Goal: Information Seeking & Learning: Learn about a topic

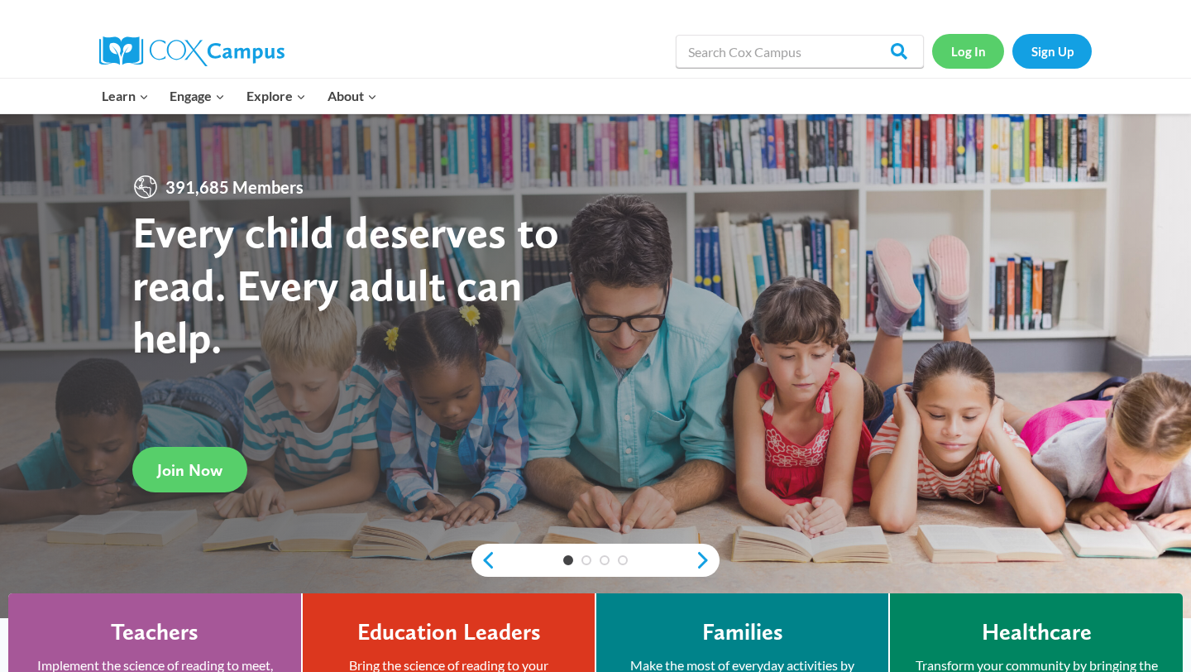
click at [984, 57] on link "Log In" at bounding box center [968, 51] width 72 height 34
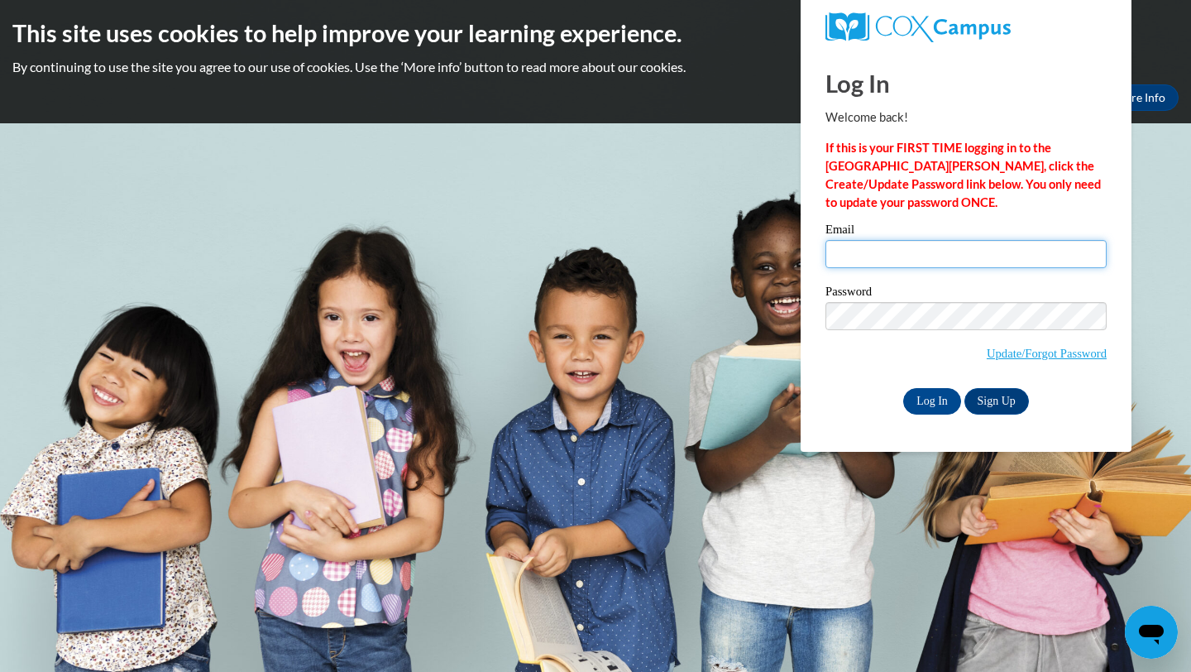
type input "thampton@starkvillesd.com"
click at [943, 391] on input "Log In" at bounding box center [933, 401] width 58 height 26
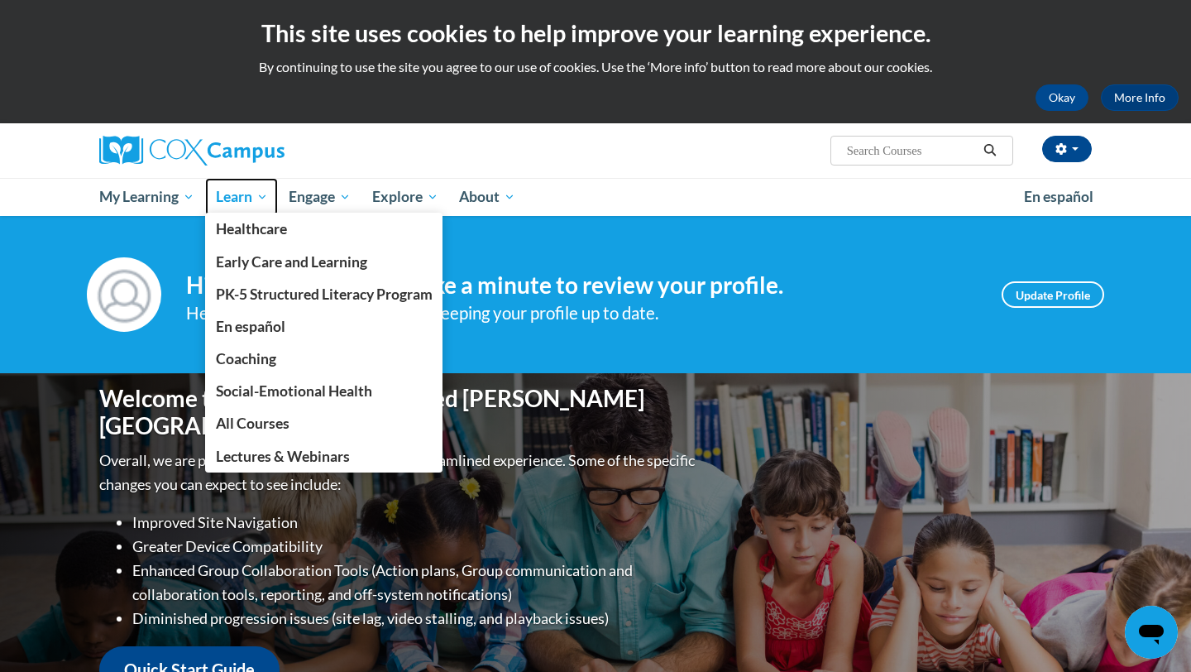
click at [261, 212] on link "Learn" at bounding box center [242, 197] width 74 height 38
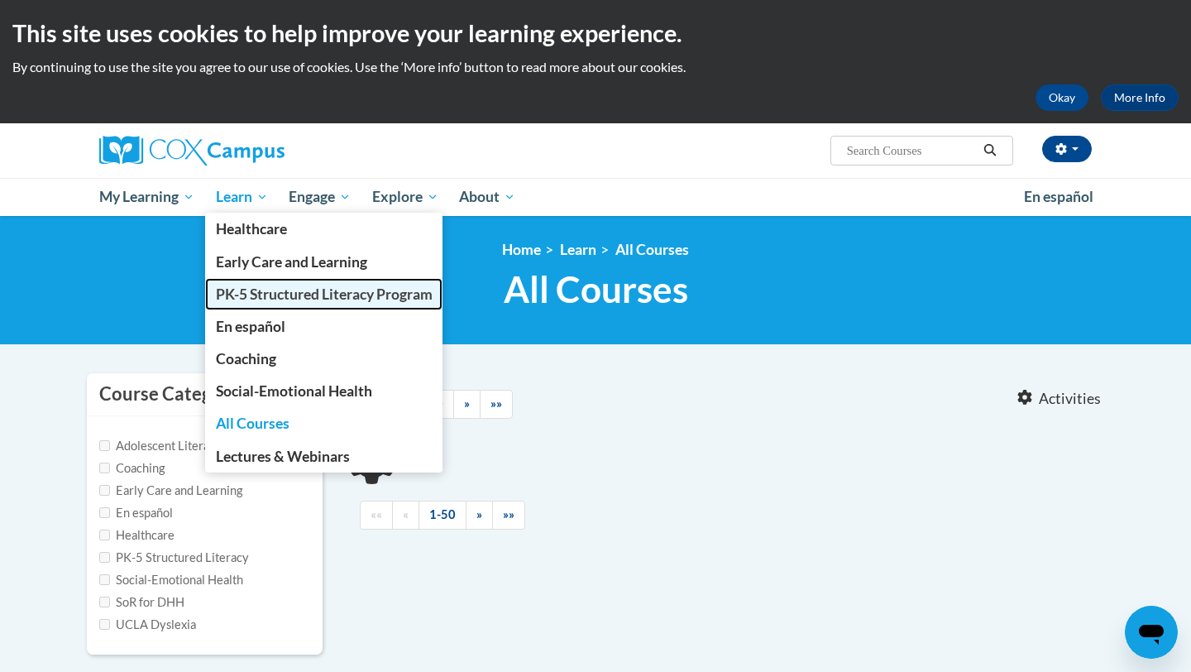
click at [266, 303] on link "PK-5 Structured Literacy Program" at bounding box center [324, 294] width 238 height 32
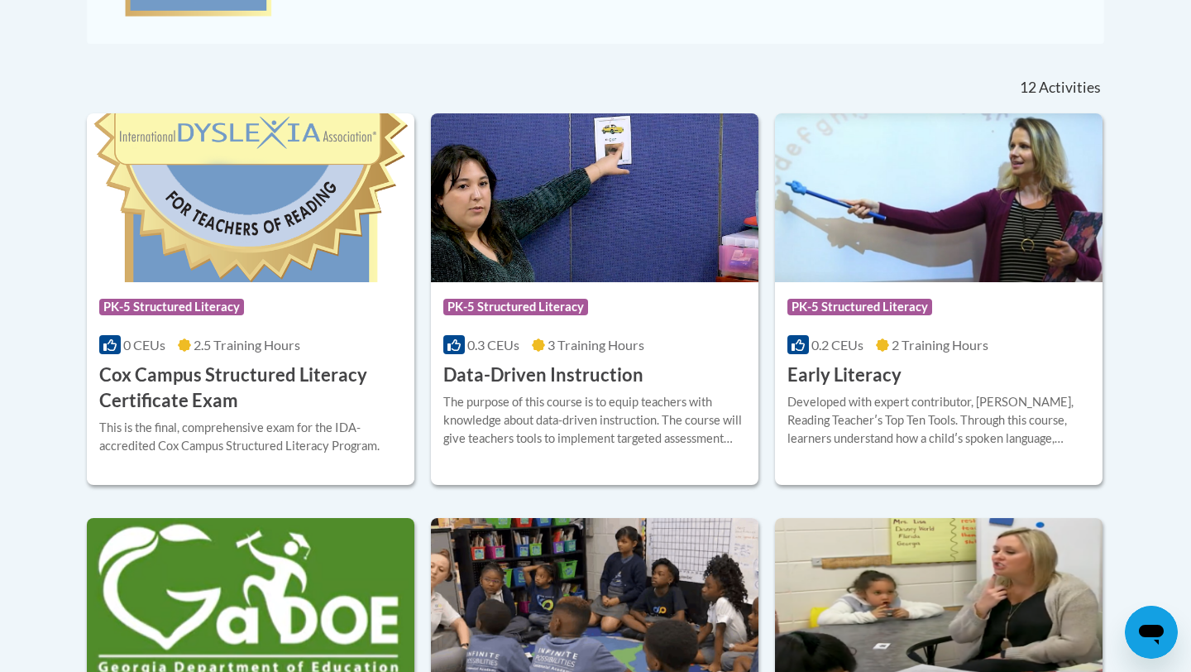
scroll to position [645, 0]
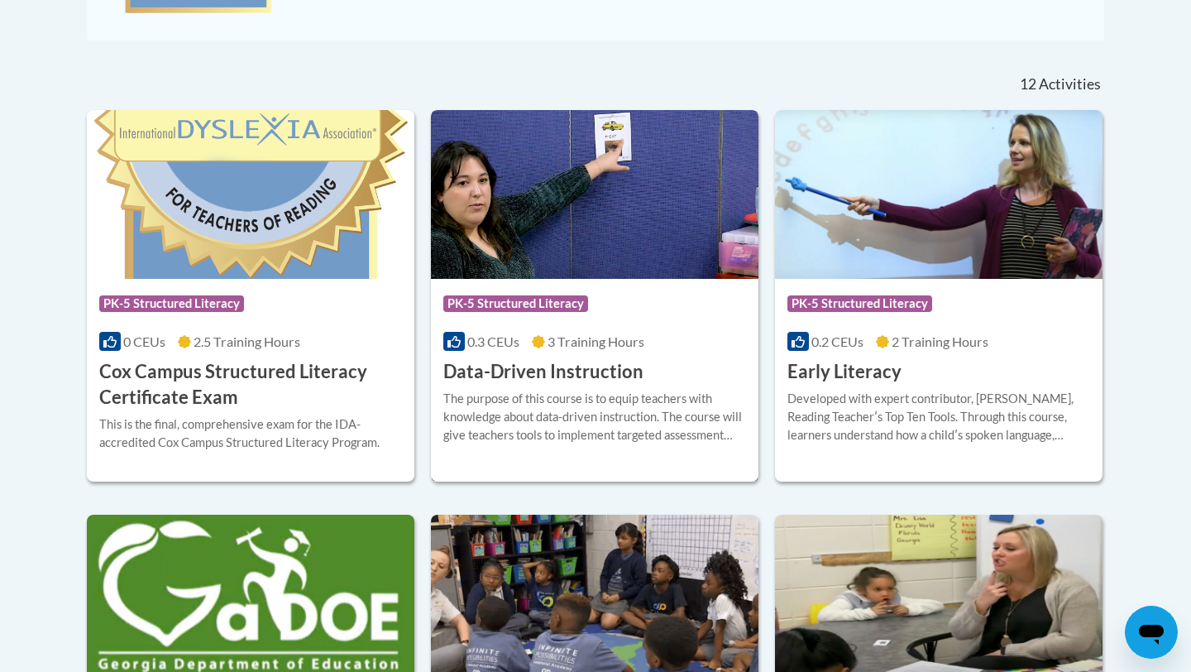
click at [629, 249] on img at bounding box center [595, 194] width 328 height 169
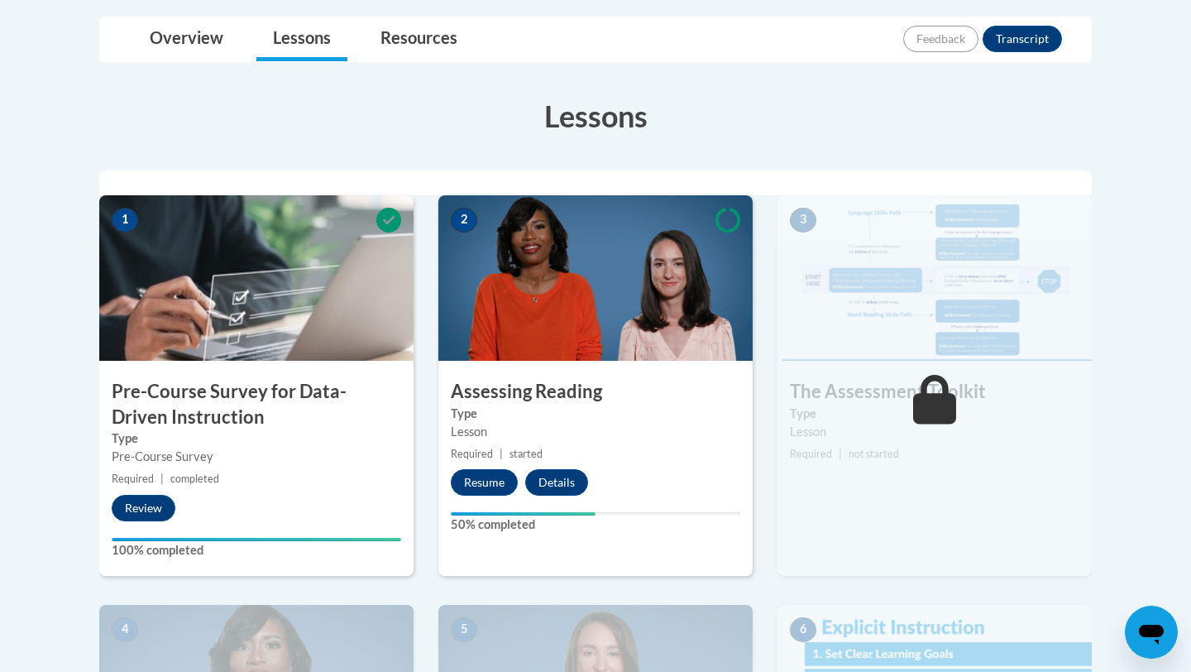
scroll to position [396, 0]
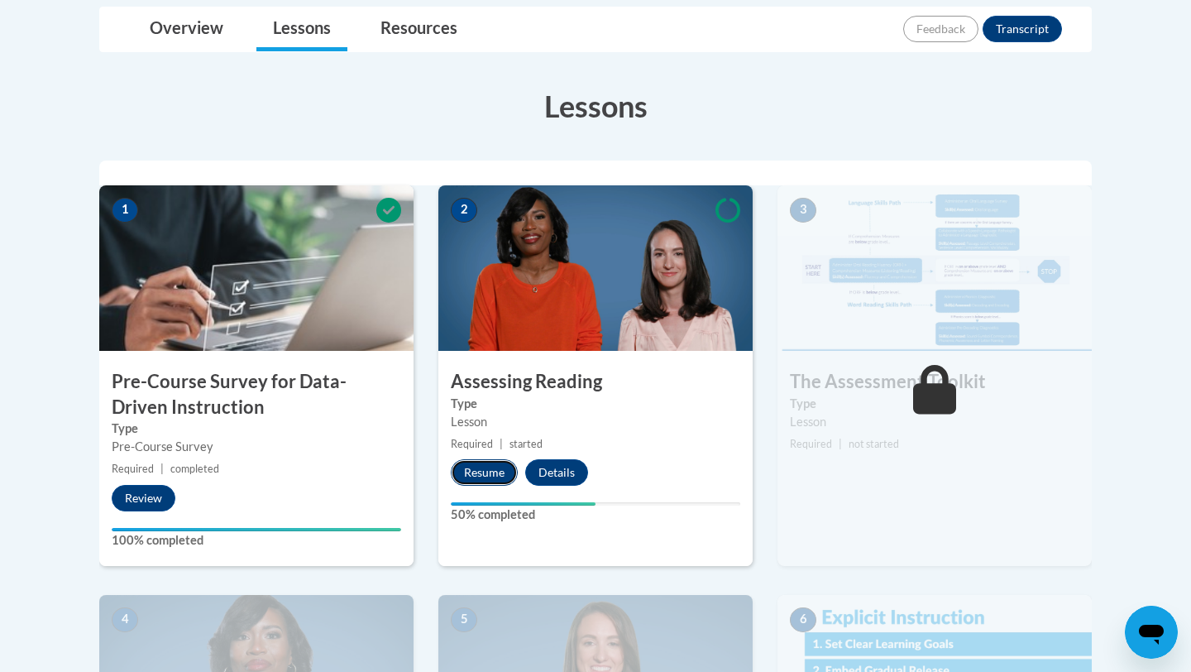
click at [505, 467] on button "Resume" at bounding box center [484, 472] width 67 height 26
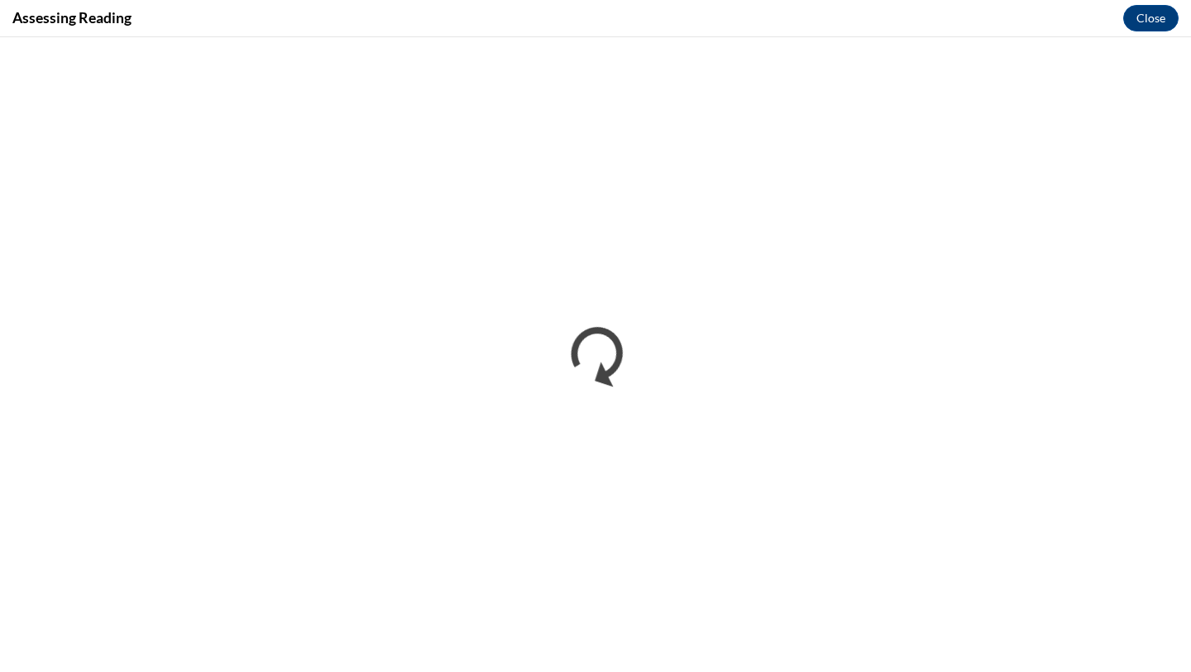
scroll to position [0, 0]
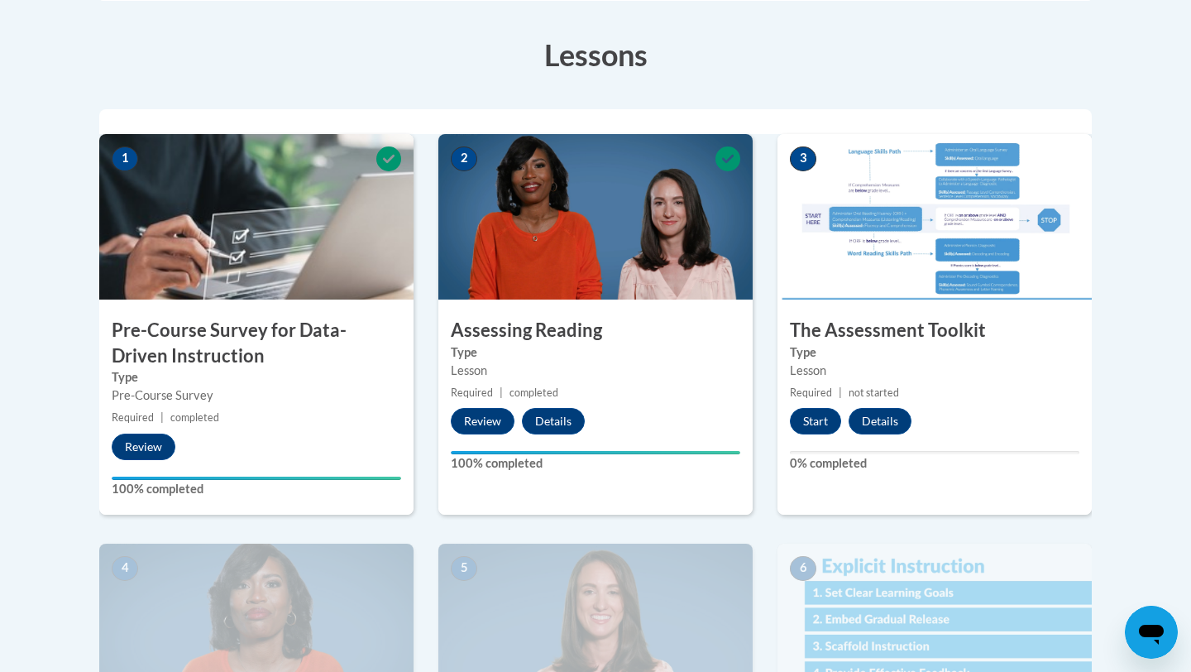
scroll to position [451, 0]
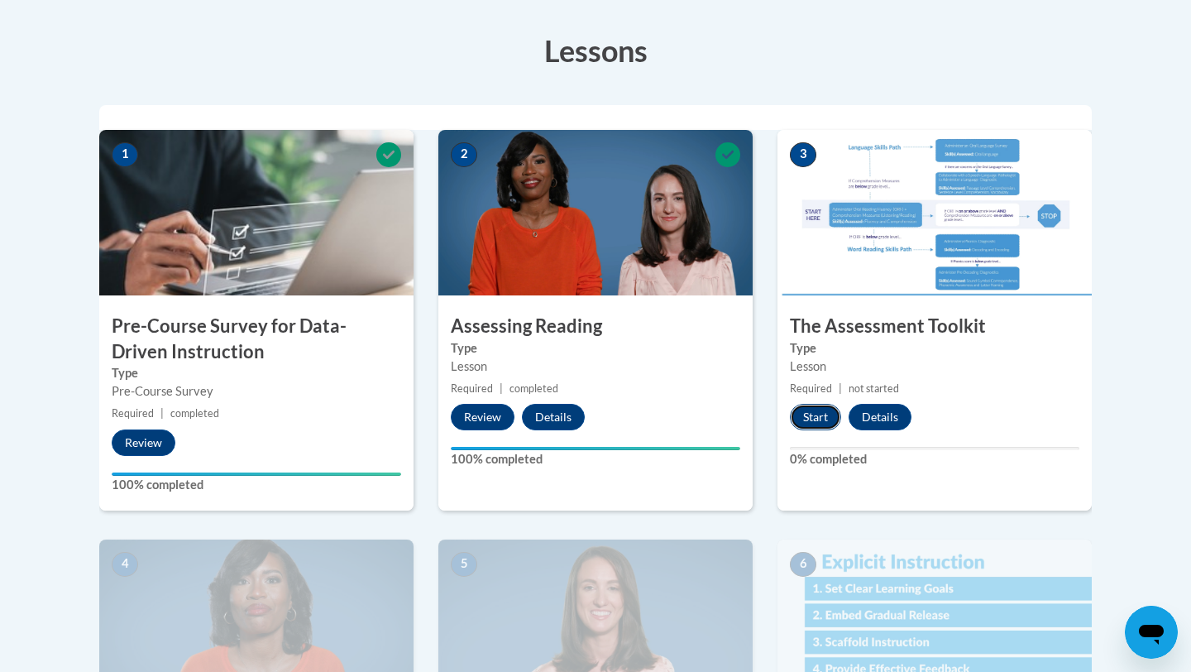
click at [820, 417] on button "Start" at bounding box center [815, 417] width 51 height 26
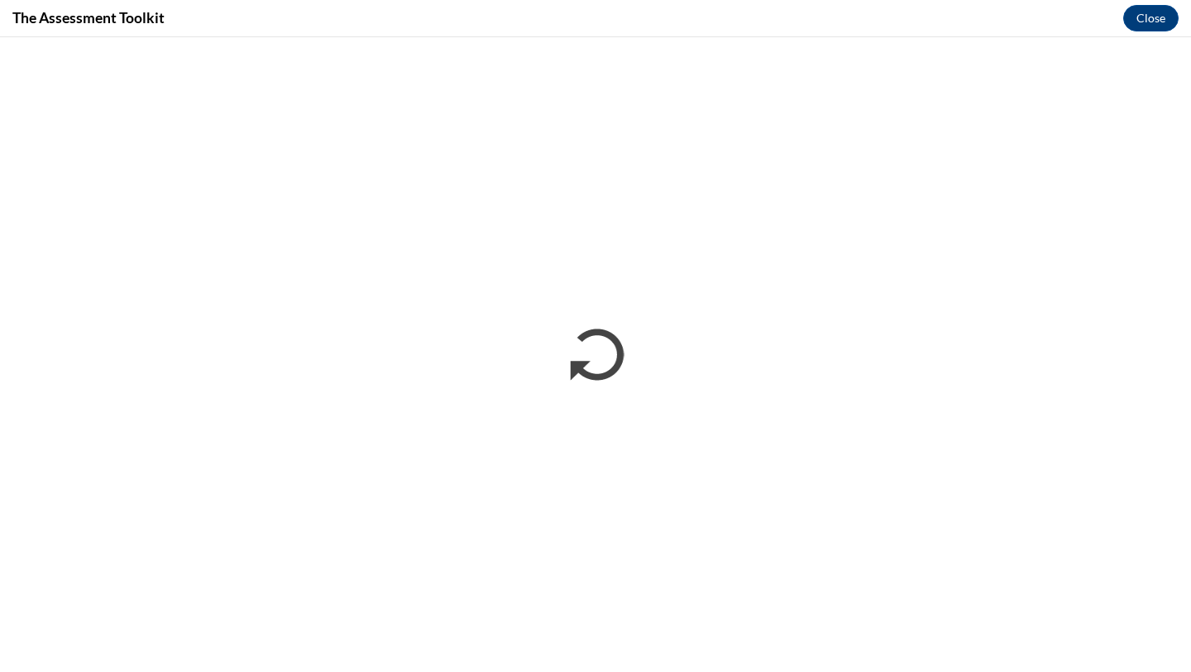
scroll to position [0, 0]
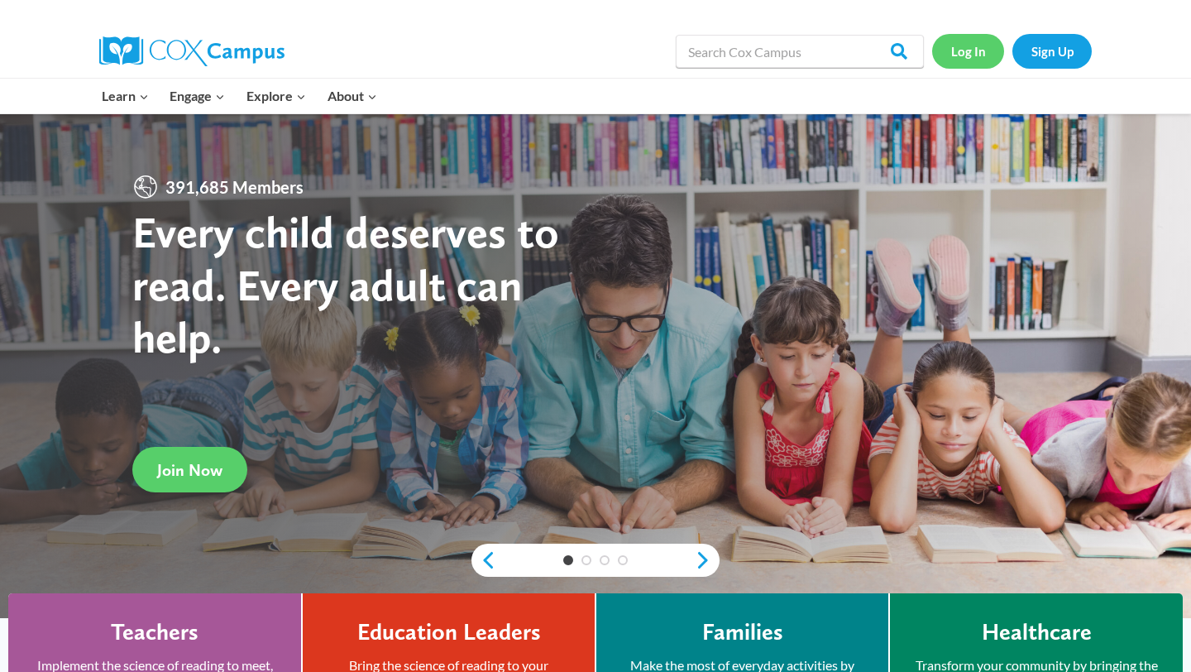
click at [975, 60] on link "Log In" at bounding box center [968, 51] width 72 height 34
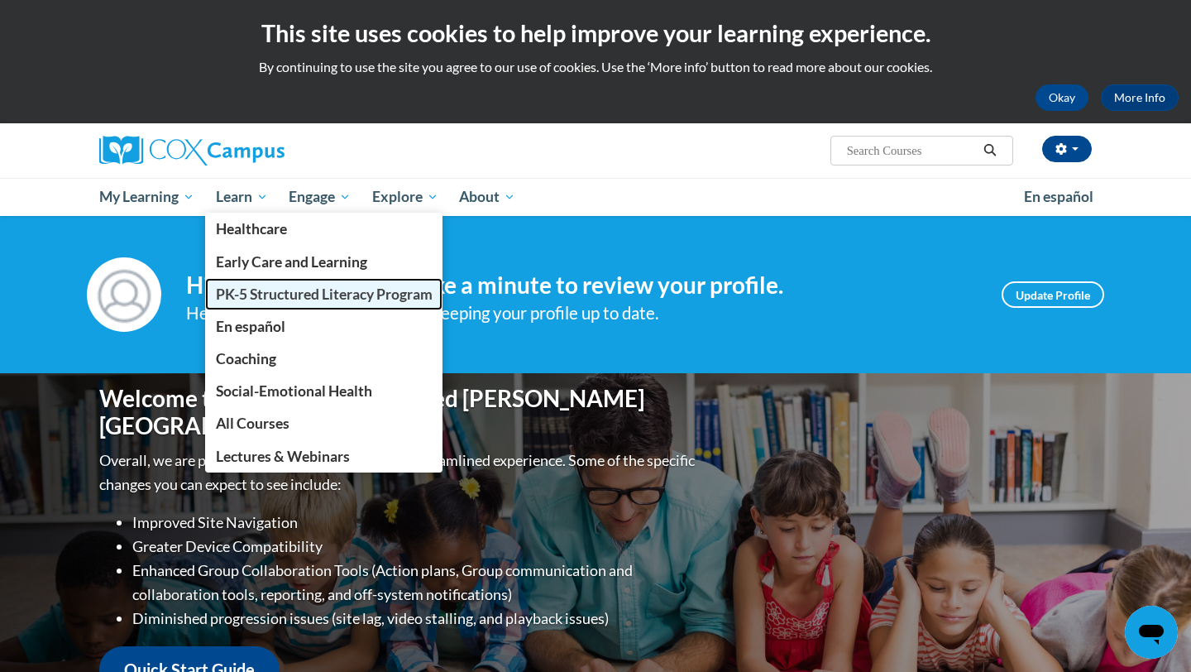
click at [277, 299] on span "PK-5 Structured Literacy Program" at bounding box center [324, 293] width 217 height 17
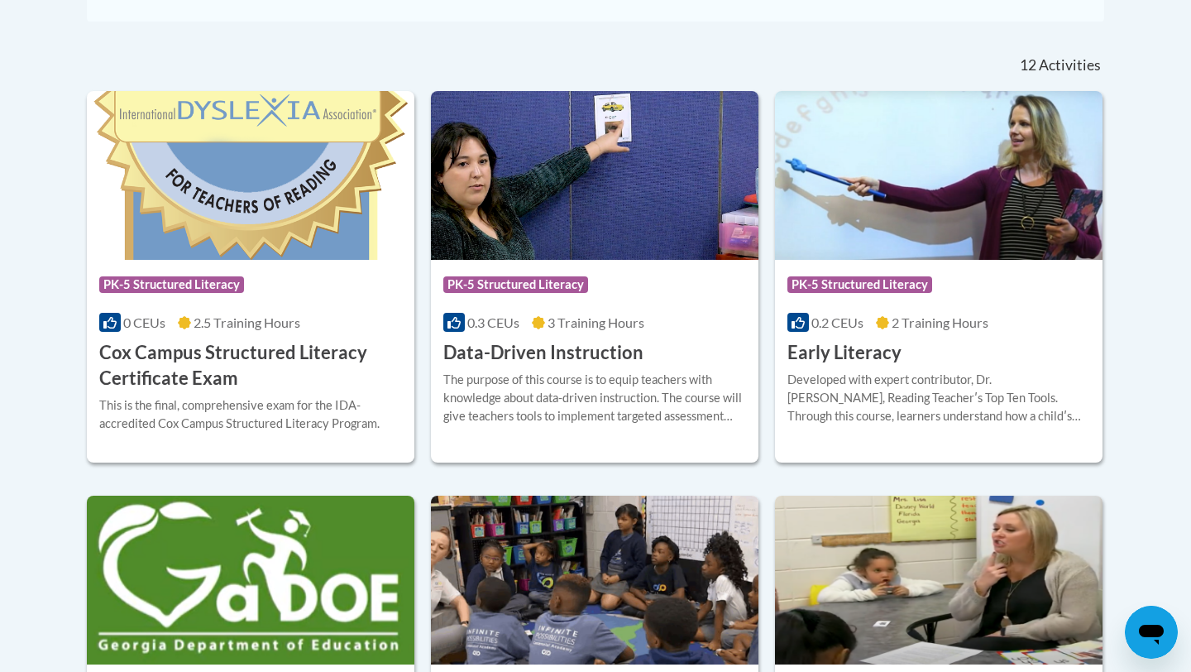
scroll to position [668, 0]
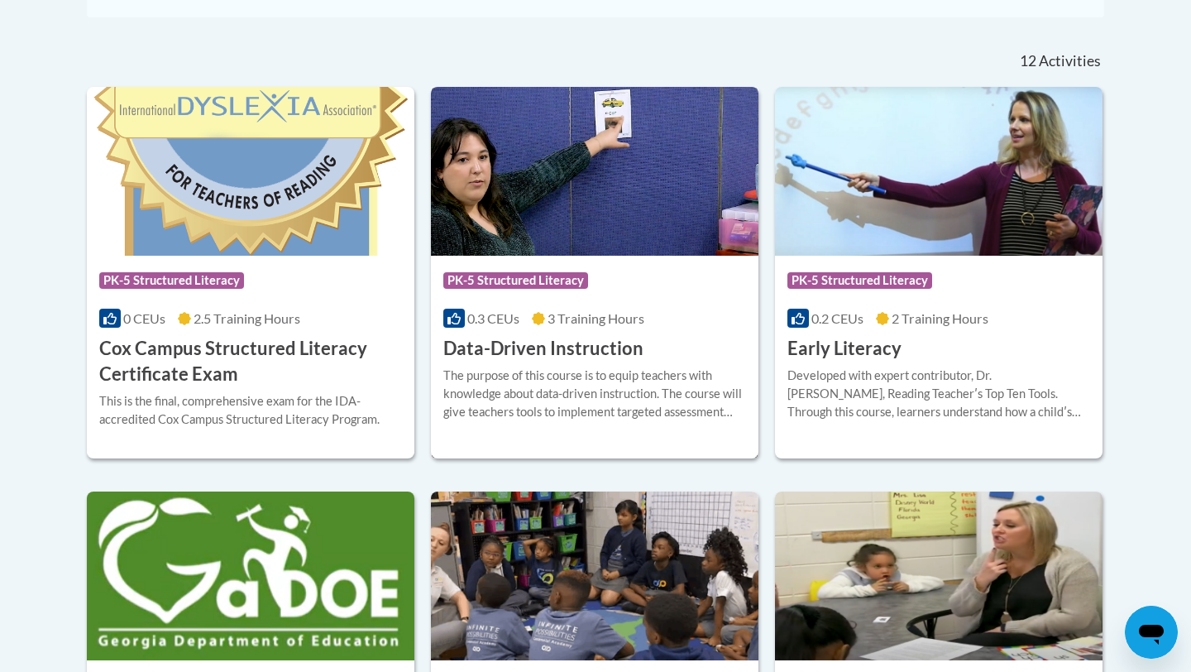
click at [560, 415] on div "The purpose of this course is to equip teachers with knowledge about data-drive…" at bounding box center [594, 394] width 303 height 55
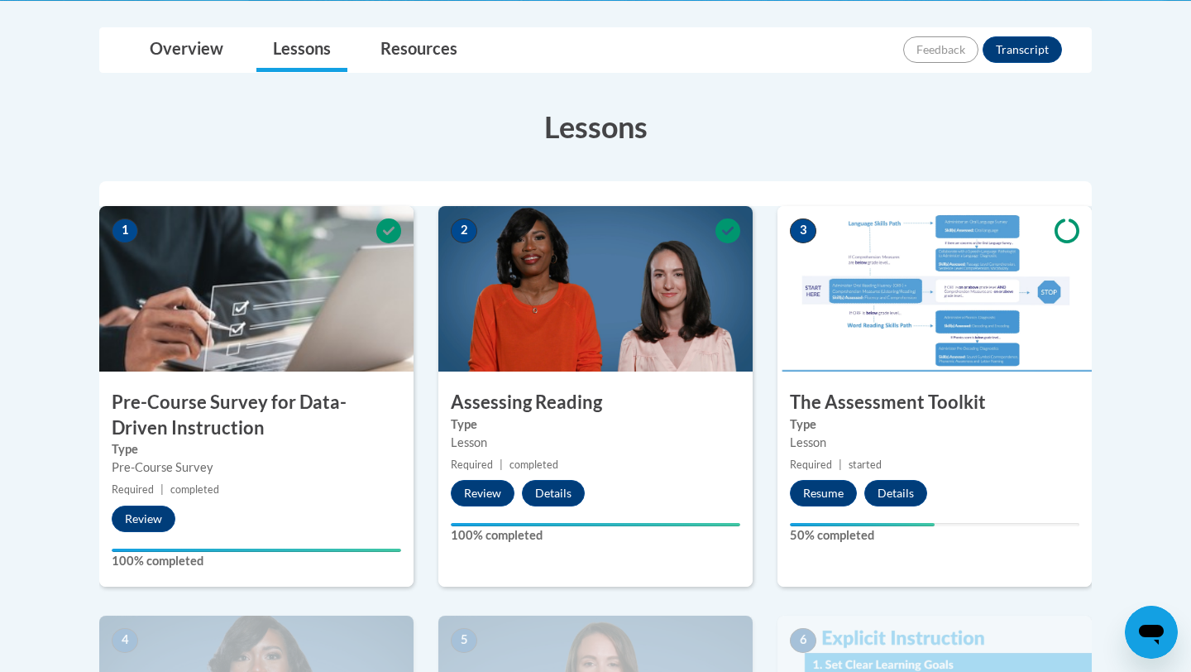
scroll to position [376, 0]
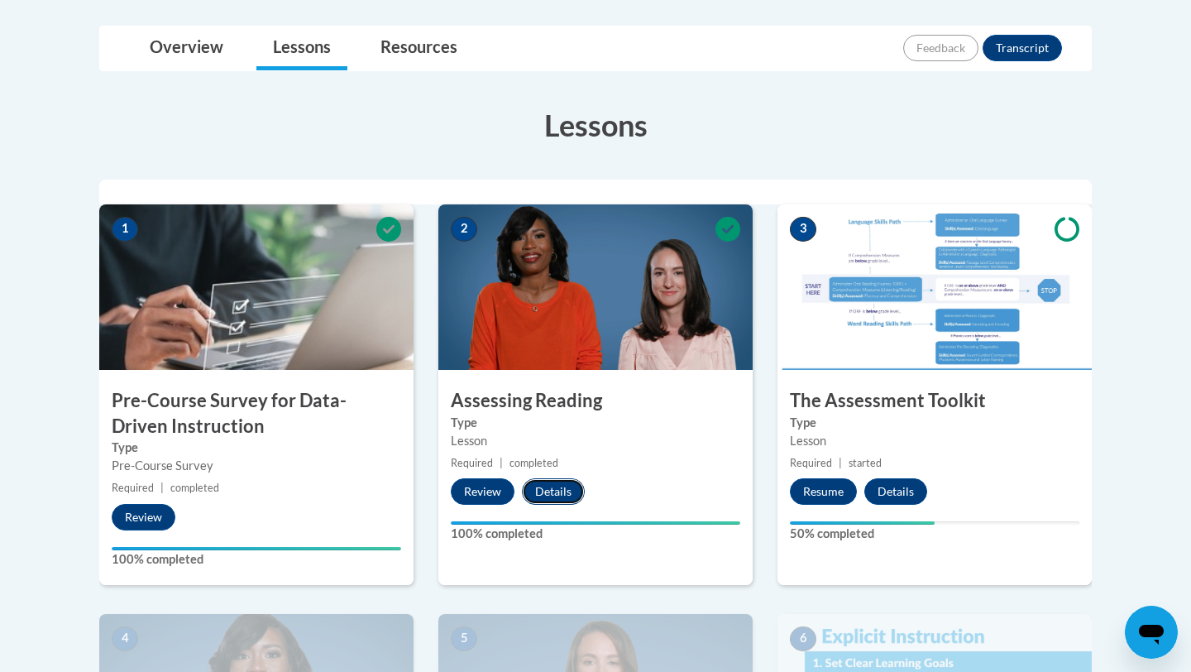
click at [562, 490] on button "Details" at bounding box center [553, 491] width 63 height 26
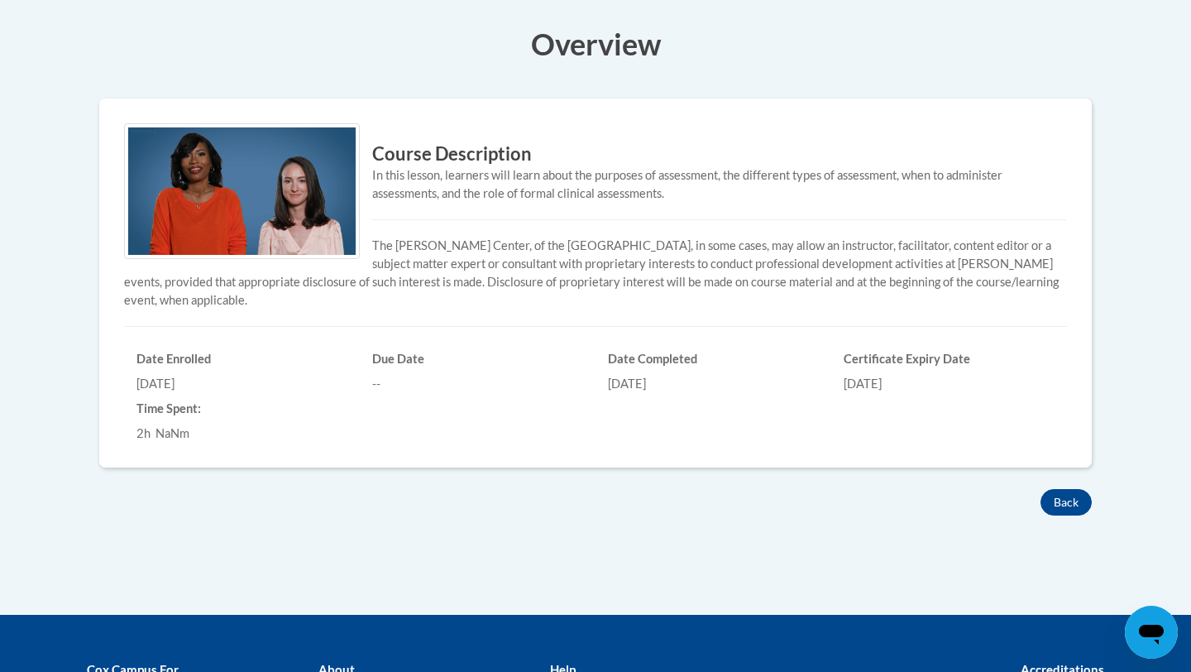
scroll to position [437, 0]
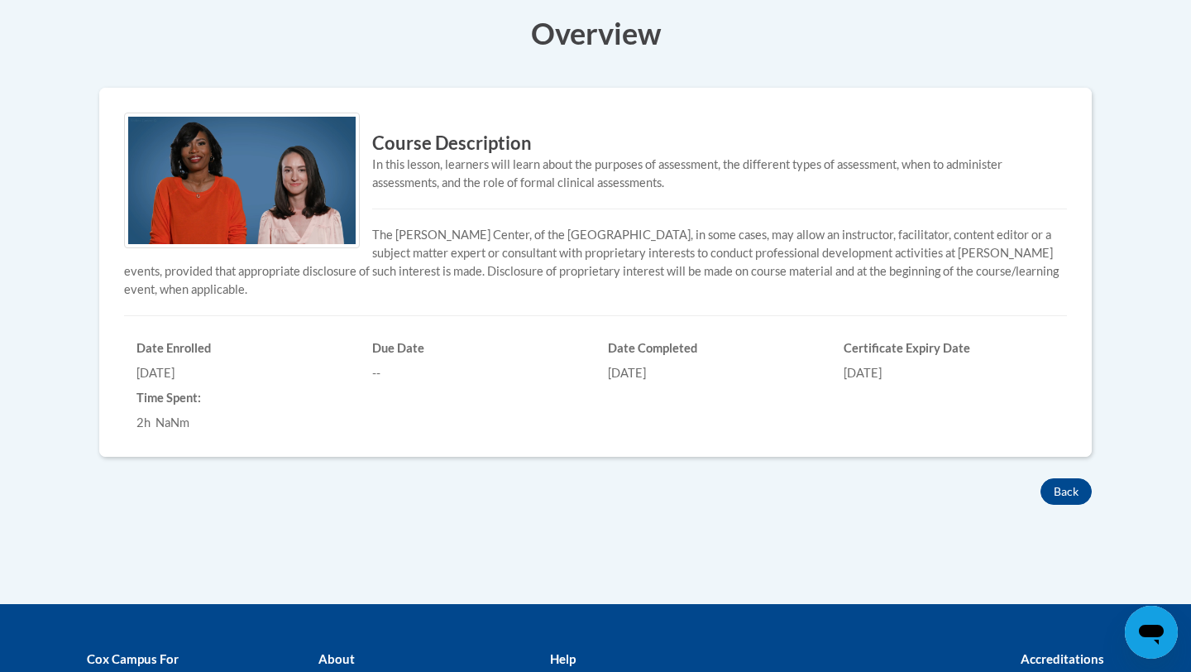
click at [913, 356] on div "Certificate Expiry Date 03/15/2026" at bounding box center [950, 358] width 236 height 50
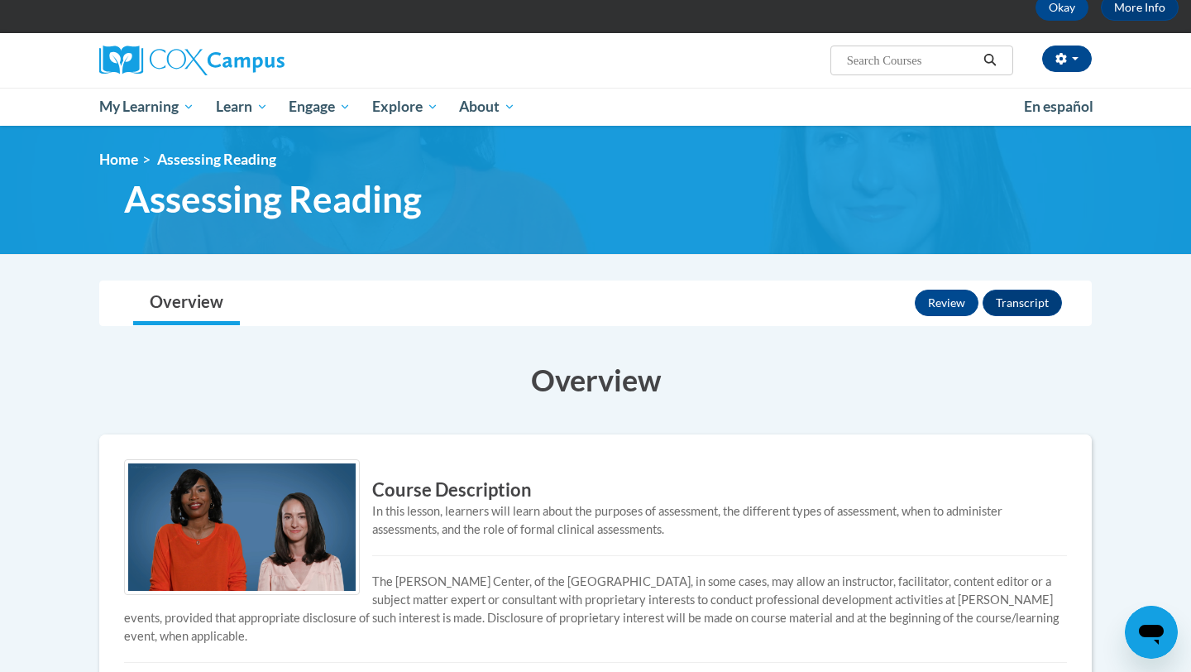
scroll to position [91, 0]
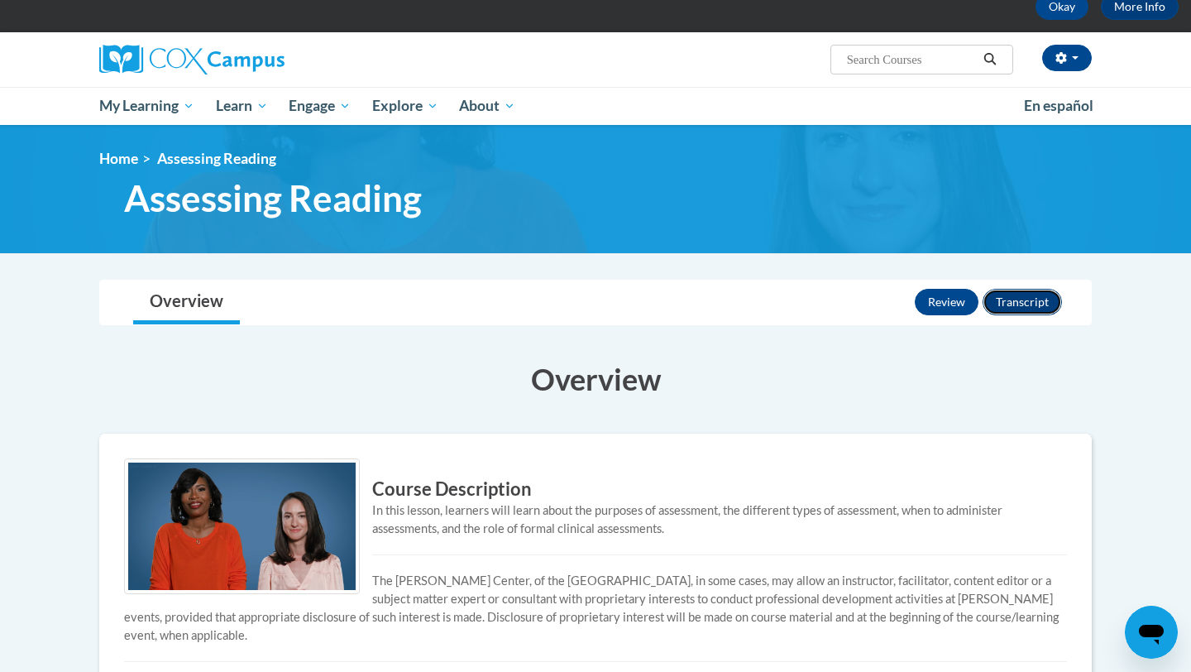
click at [1038, 301] on button "Transcript" at bounding box center [1022, 302] width 79 height 26
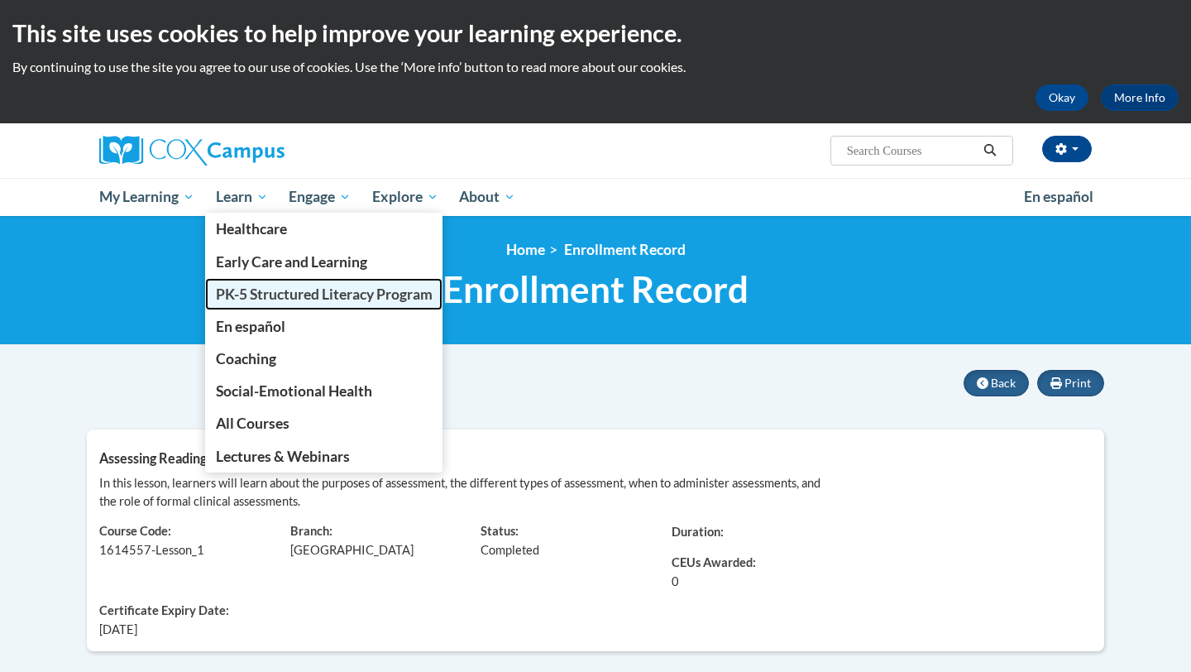
click at [281, 294] on span "PK-5 Structured Literacy Program" at bounding box center [324, 293] width 217 height 17
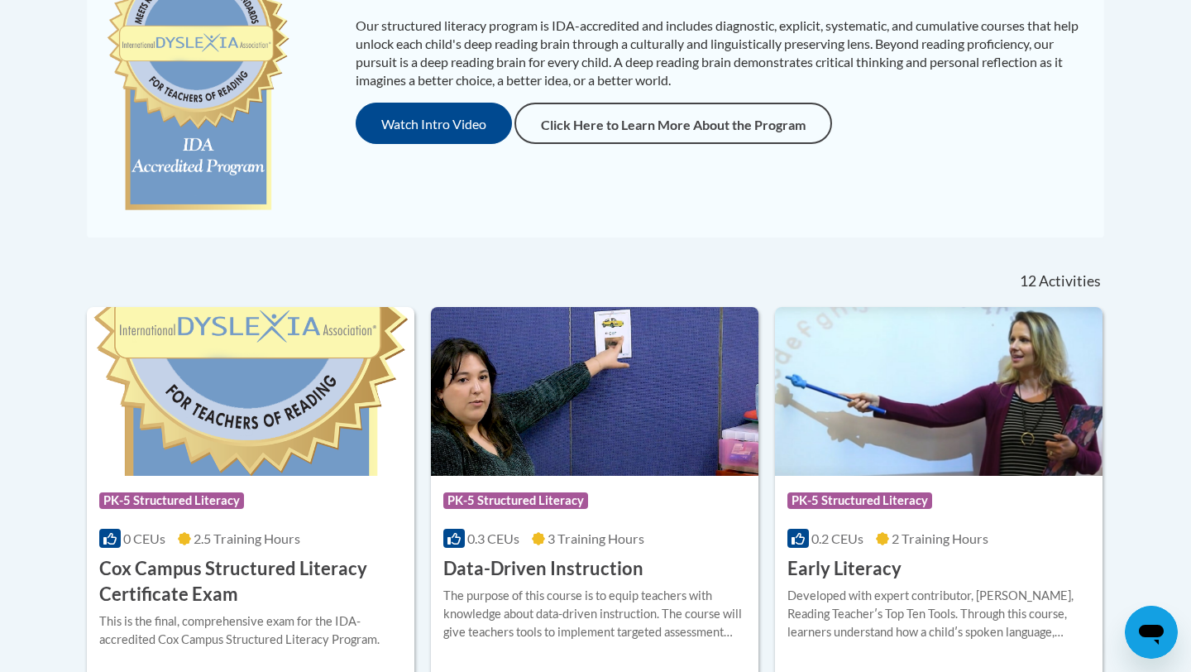
scroll to position [449, 0]
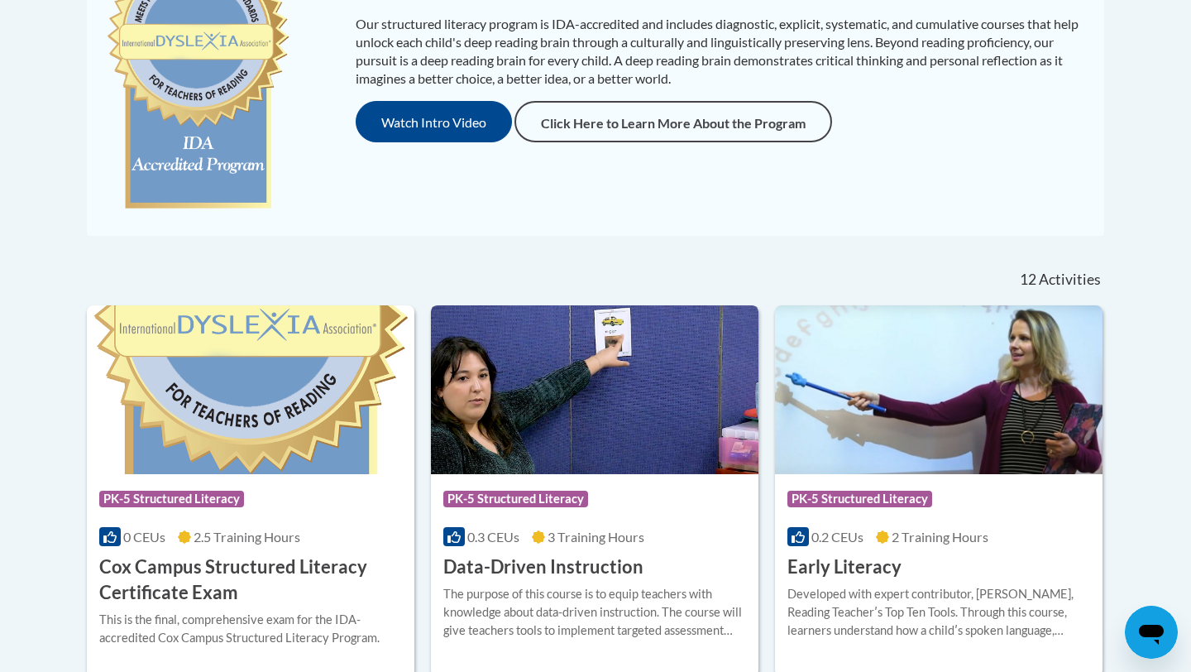
click at [564, 366] on img at bounding box center [595, 389] width 328 height 169
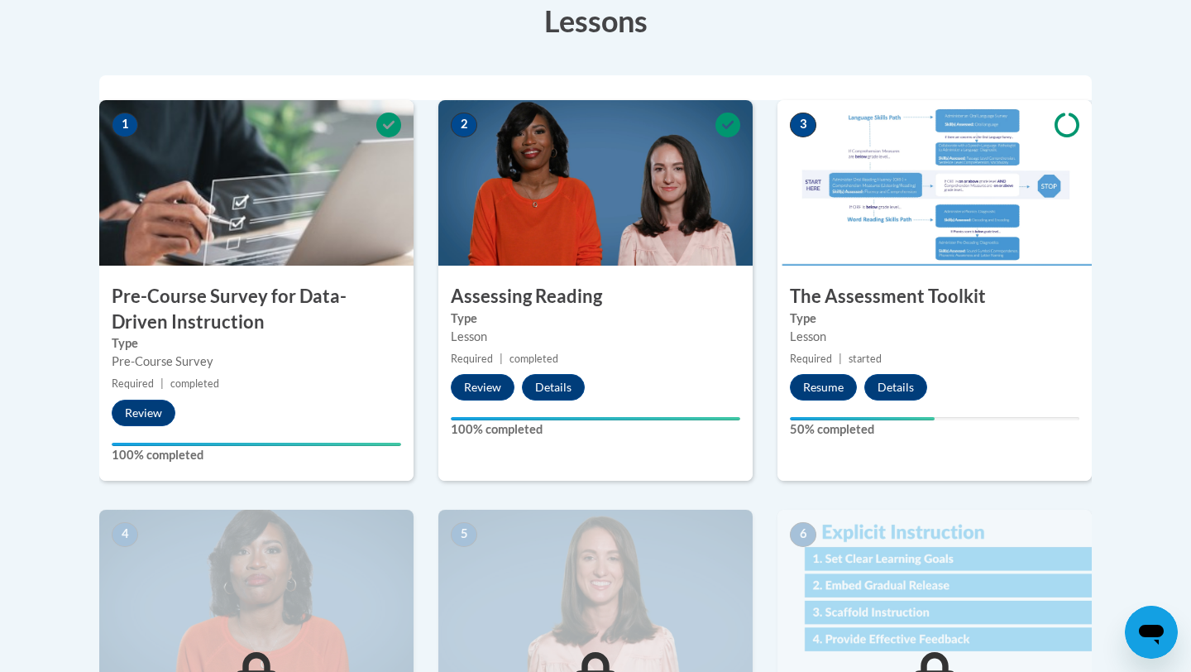
scroll to position [488, 0]
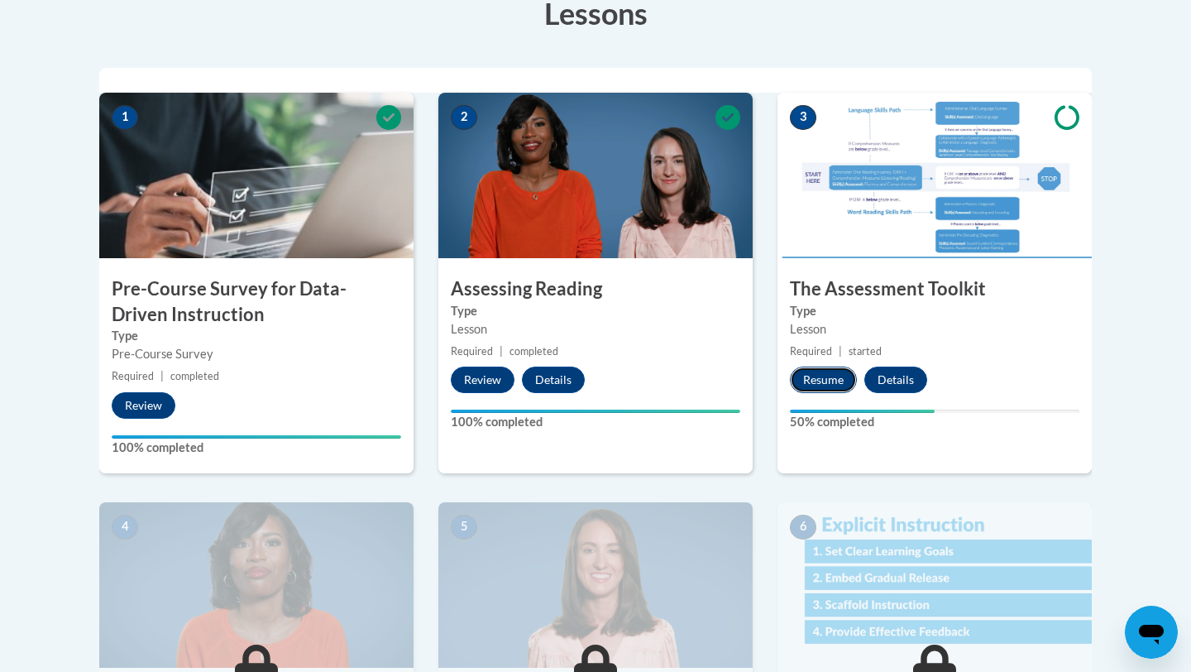
click at [824, 378] on button "Resume" at bounding box center [823, 380] width 67 height 26
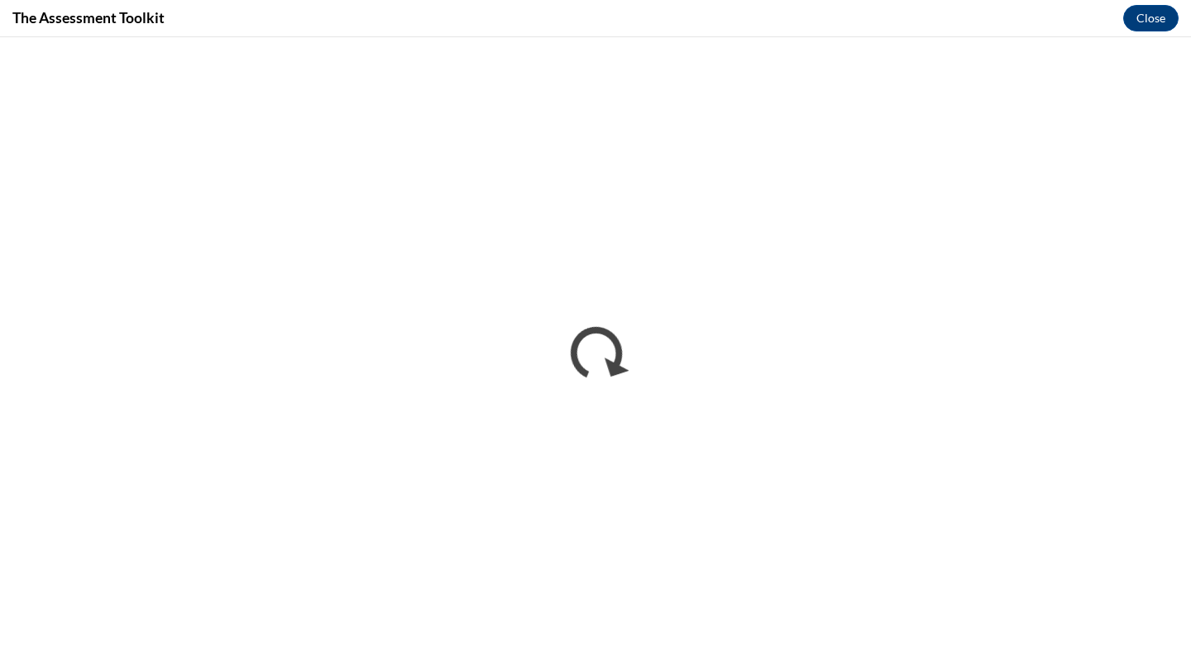
scroll to position [0, 0]
